Goal: Transaction & Acquisition: Register for event/course

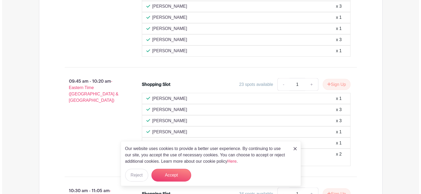
scroll to position [718, 0]
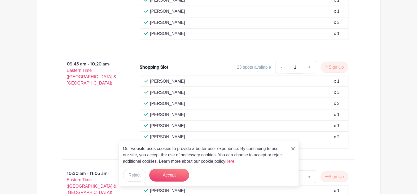
drag, startPoint x: 419, startPoint y: 28, endPoint x: 419, endPoint y: 133, distance: 104.4
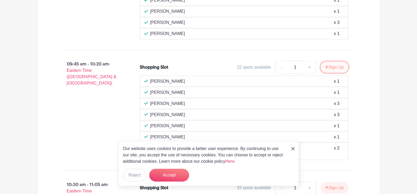
click at [332, 65] on button "Sign Up" at bounding box center [334, 66] width 28 height 11
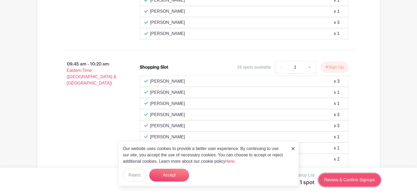
click at [353, 182] on link "Review & Confirm Signups" at bounding box center [348, 179] width 61 height 13
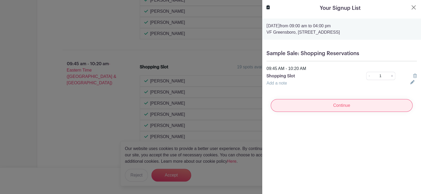
click at [346, 107] on input "Continue" at bounding box center [341, 105] width 142 height 13
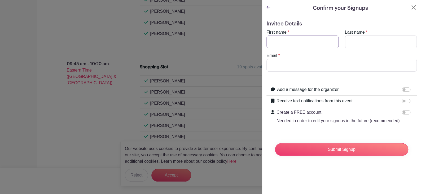
click at [299, 40] on input "First name" at bounding box center [302, 41] width 72 height 13
type input "[PERSON_NAME]"
click at [295, 63] on input "Email" at bounding box center [341, 65] width 150 height 13
type input "[PERSON_NAME][EMAIL_ADDRESS][DOMAIN_NAME]"
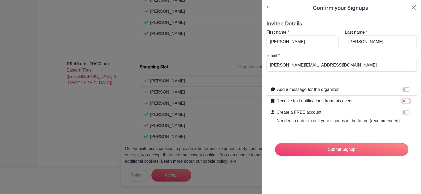
click at [402, 101] on input "Receive text notifications from this event." at bounding box center [406, 101] width 8 height 4
checkbox input "true"
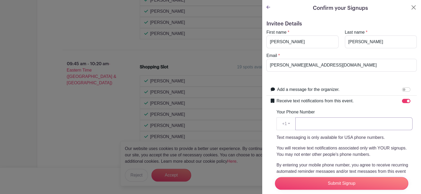
click at [355, 124] on input "Your Phone Number" at bounding box center [353, 123] width 117 height 13
type input "5404206998"
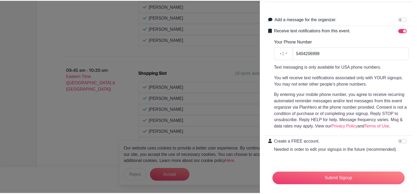
scroll to position [84, 0]
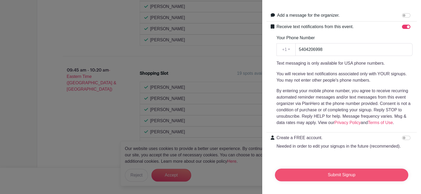
click at [359, 174] on input "Submit Signup" at bounding box center [341, 174] width 133 height 13
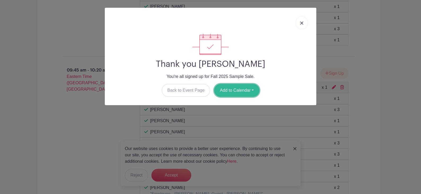
click at [244, 89] on button "Add to Calendar" at bounding box center [236, 90] width 45 height 13
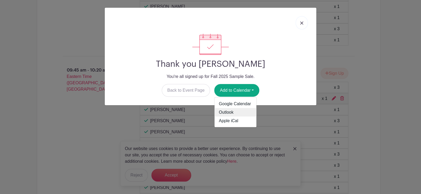
click at [231, 110] on link "Outlook" at bounding box center [235, 112] width 42 height 8
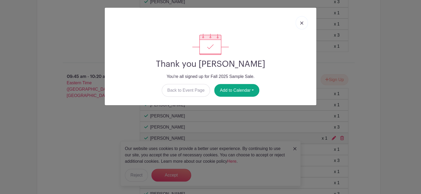
click at [302, 22] on img at bounding box center [301, 22] width 3 height 3
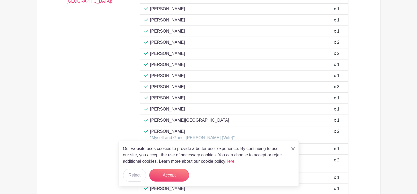
scroll to position [486, 0]
